Goal: Navigation & Orientation: Go to known website

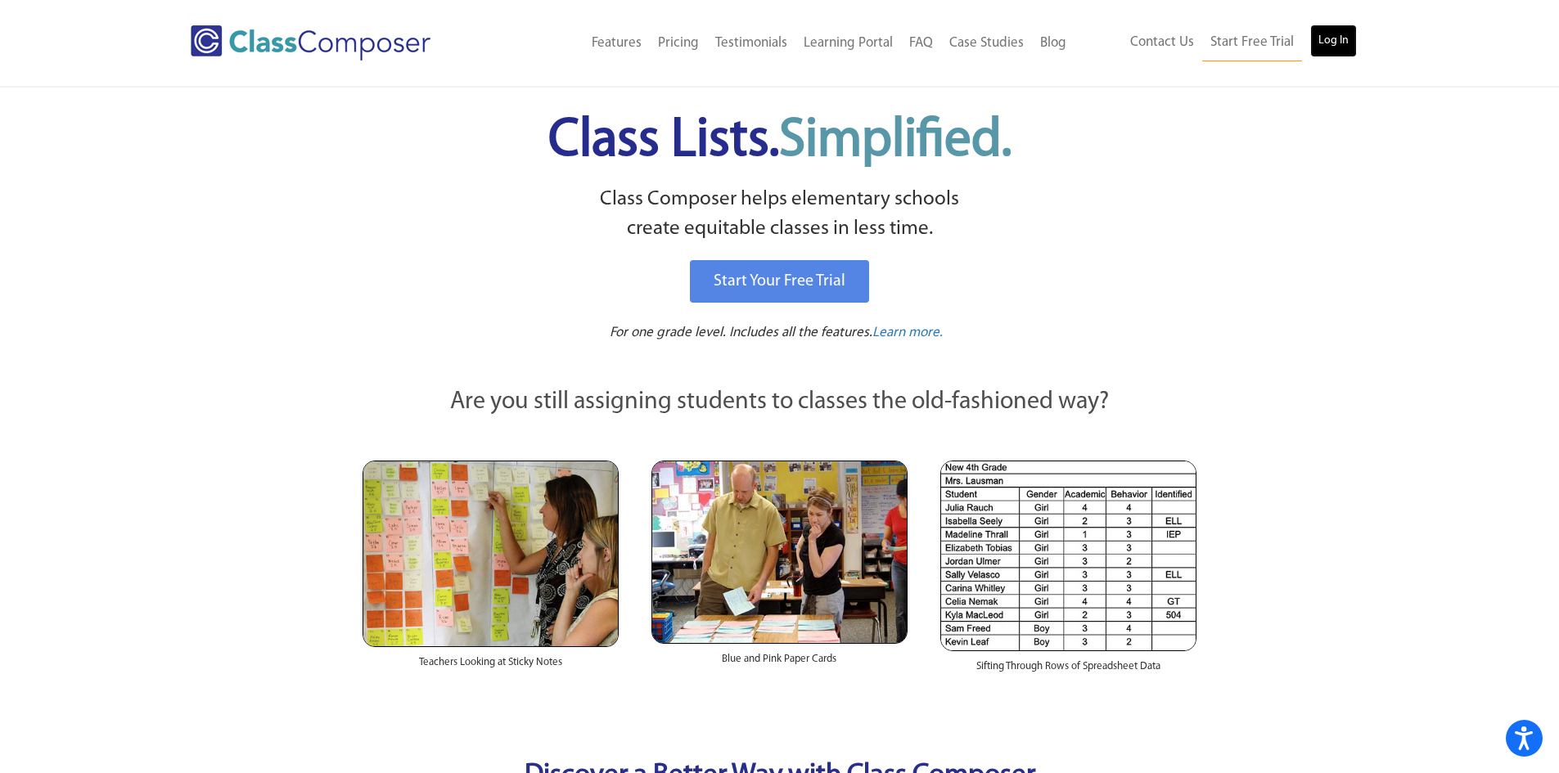
click at [1330, 44] on link "Log In" at bounding box center [1333, 41] width 47 height 33
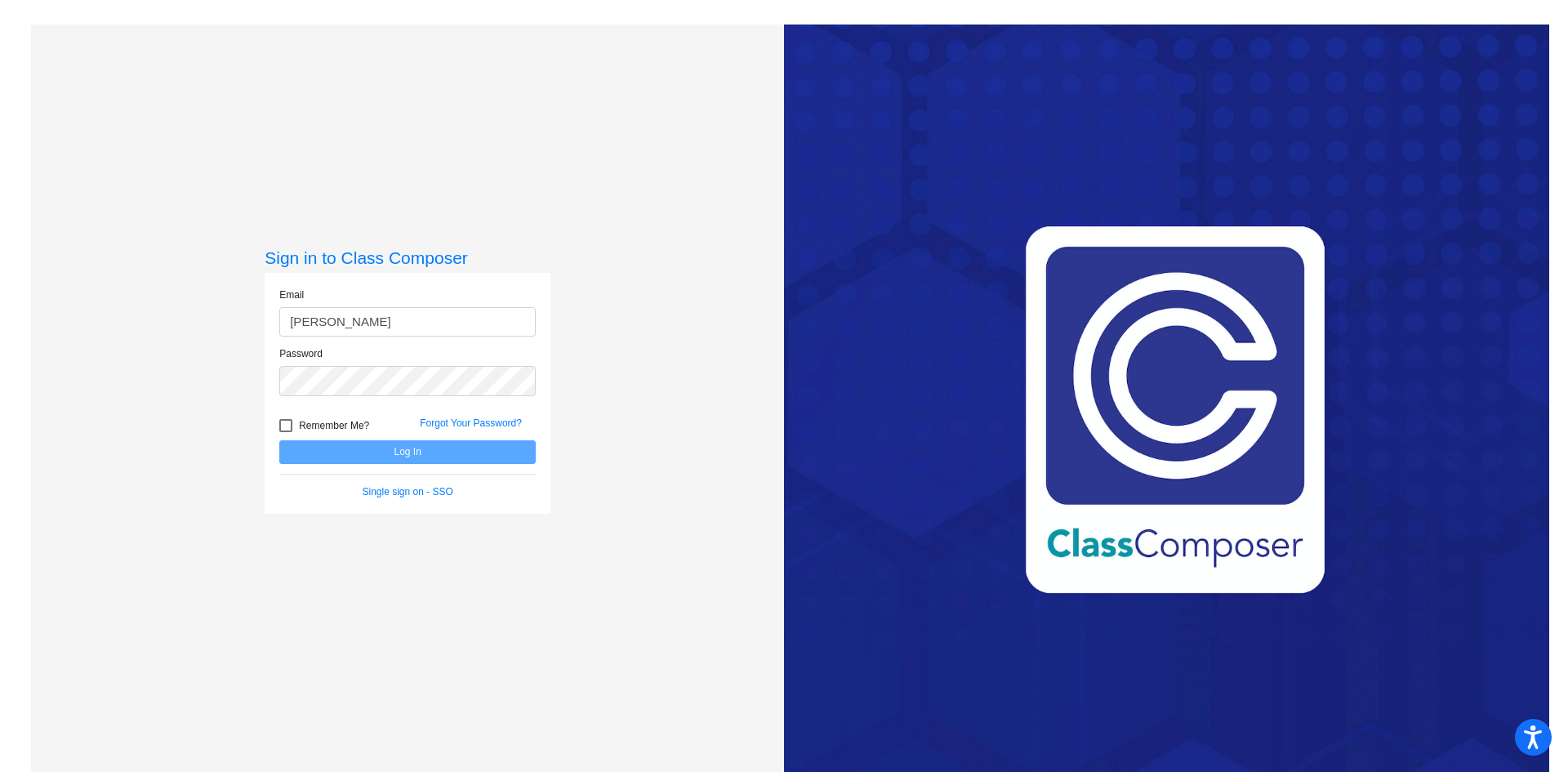
type input "[EMAIL_ADDRESS][DOMAIN_NAME]"
click at [409, 456] on button "Log In" at bounding box center [407, 452] width 257 height 24
